Goal: Task Accomplishment & Management: Use online tool/utility

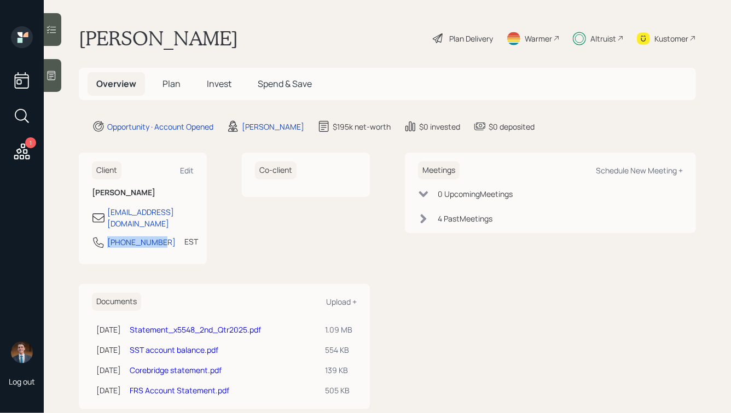
drag, startPoint x: 160, startPoint y: 232, endPoint x: 94, endPoint y: 232, distance: 65.7
click at [95, 236] on div "[PHONE_NUMBER] EST Currently 4:43 PM" at bounding box center [143, 246] width 102 height 20
copy div "[PHONE_NUMBER]"
click at [637, 168] on div "Schedule New Meeting +" at bounding box center [639, 170] width 87 height 10
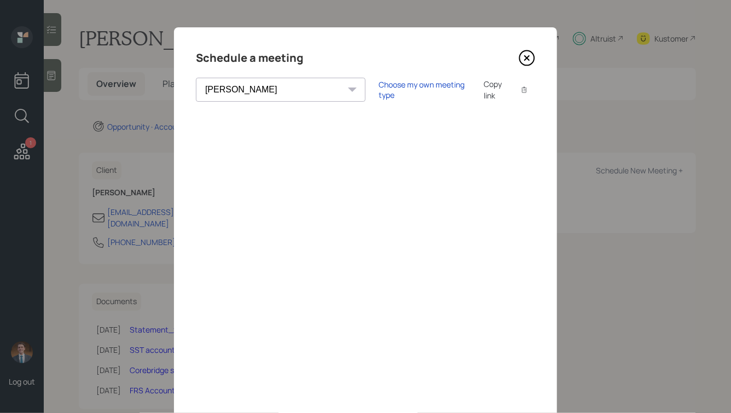
click at [260, 86] on select "[PERSON_NAME] [PERSON_NAME] [PERSON_NAME] [PERSON_NAME] [PERSON_NAME] [PERSON_N…" at bounding box center [281, 90] width 170 height 24
select select "ade3b313-576a-42c5-b346-1eb294908ae6"
click at [196, 78] on select "[PERSON_NAME] [PERSON_NAME] [PERSON_NAME] [PERSON_NAME] [PERSON_NAME] [PERSON_N…" at bounding box center [281, 90] width 170 height 24
click at [379, 89] on div "Choose my own meeting type" at bounding box center [425, 89] width 92 height 21
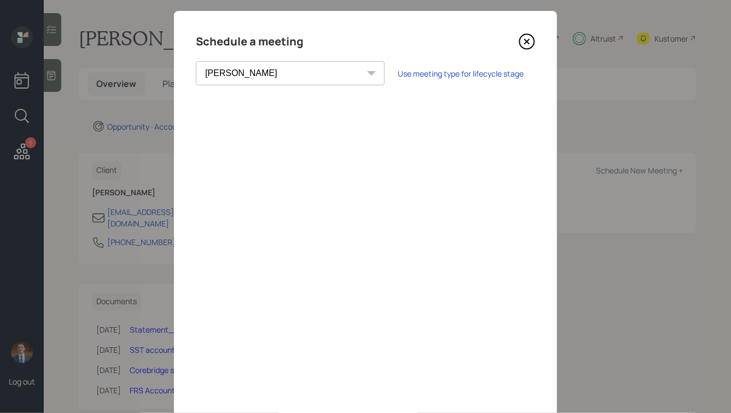
scroll to position [17, 0]
